Goal: Use online tool/utility: Utilize a website feature to perform a specific function

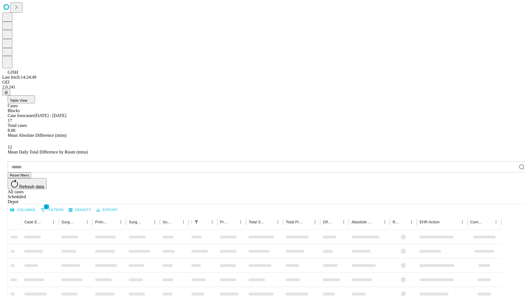
click at [27, 98] on span "Table View" at bounding box center [19, 100] width 18 height 4
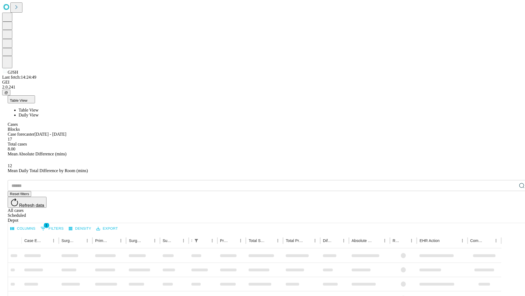
click at [39, 112] on span "Daily View" at bounding box center [29, 114] width 20 height 5
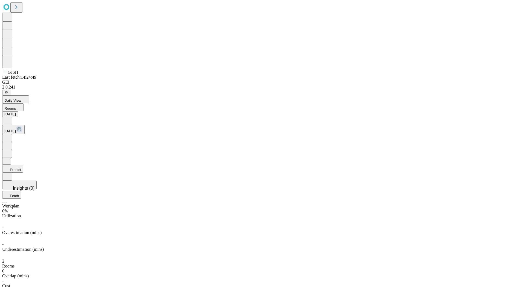
click at [23, 164] on button "Predict" at bounding box center [12, 168] width 21 height 8
